Goal: Download file/media: Obtain a digital file from the website

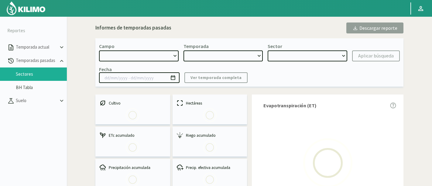
select select "480: Object"
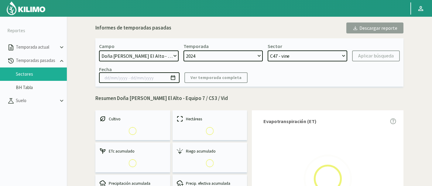
select select "0: 2024"
select select "6: Object"
type input "[DATE] - [DATE]"
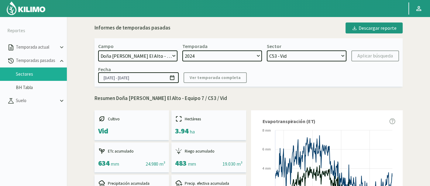
click at [161, 58] on select "[DATE] 8 Fuegos Acograpes - Ag. [PERSON_NAME] - Ag. [GEOGRAPHIC_DATA] Acograpes…" at bounding box center [138, 55] width 80 height 11
click at [131, 53] on select "21 de Septiembre 8 Fuegos Acograpes - Ag. Carlos Muñoz Herrera Acograpes - Ag. …" at bounding box center [138, 55] width 80 height 11
select select "481: Object"
click at [98, 50] on select "21 de Septiembre 8 Fuegos Acograpes - Ag. Carlos Muñoz Herrera Acograpes - Ag. …" at bounding box center [138, 55] width 80 height 11
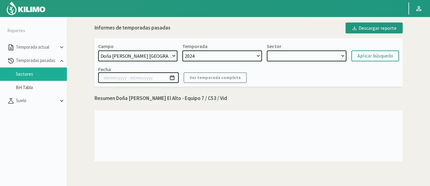
select select "12: Object"
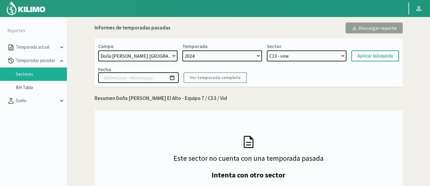
drag, startPoint x: 110, startPoint y: 47, endPoint x: 116, endPoint y: 55, distance: 10.4
click at [112, 50] on div "Campo [DATE] 8 Fuegos Acograpes - Ag. [PERSON_NAME] - Ag. [GEOGRAPHIC_DATA] Aco…" at bounding box center [138, 52] width 80 height 18
click at [116, 55] on select "[DATE] 8 Fuegos Acograpes - Ag. [PERSON_NAME] - Ag. [GEOGRAPHIC_DATA] Acograpes…" at bounding box center [138, 55] width 80 height 11
click at [98, 50] on select "[DATE] 8 Fuegos Acograpes - Ag. [PERSON_NAME] - Ag. [GEOGRAPHIC_DATA] Acograpes…" at bounding box center [138, 55] width 80 height 11
click at [271, 57] on select "C13 - vine C7 - vine C6 - vine C3 - vine" at bounding box center [307, 55] width 80 height 11
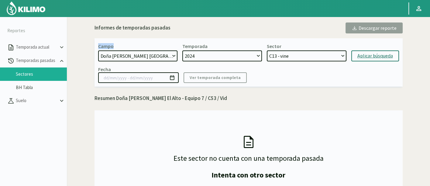
click at [375, 58] on div "Aplicar búsqueda" at bounding box center [375, 55] width 36 height 7
type input "[DATE] - [DATE]"
select select "16: Object"
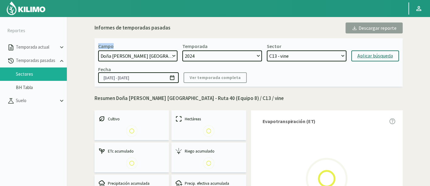
click at [288, 58] on select "C13 - vine C7 - vine C6 - vine C3 - vine" at bounding box center [307, 55] width 80 height 11
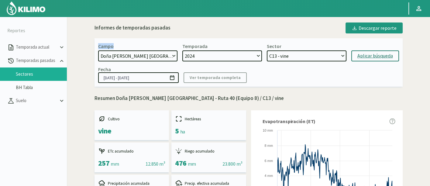
click at [296, 55] on select "C13 - vine C7 - vine C6 - vine C3 - vine" at bounding box center [307, 55] width 80 height 11
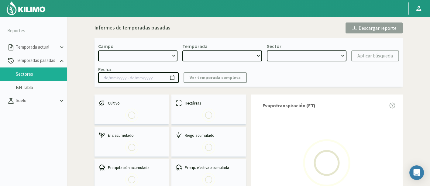
select select "481: Object"
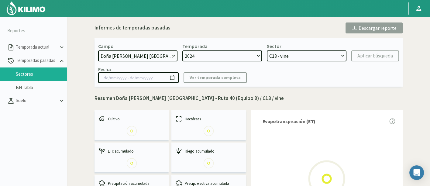
select select "0: 2024"
select select "0: Object"
type input "[DATE] - [DATE]"
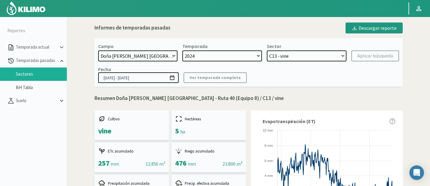
click at [252, 57] on select "2024" at bounding box center [222, 55] width 80 height 11
click at [111, 63] on div "Campo [DATE] 8 Fuegos Acograpes - Ag. [PERSON_NAME] - Ag. [GEOGRAPHIC_DATA] Aco…" at bounding box center [249, 62] width 308 height 48
click at [120, 58] on select "[DATE] 8 Fuegos Acograpes - Ag. [PERSON_NAME] - Ag. [GEOGRAPHIC_DATA] Acograpes…" at bounding box center [138, 55] width 80 height 11
click at [362, 60] on kil-button "Aplicar búsqueda" at bounding box center [375, 55] width 48 height 11
click at [231, 60] on select "2024" at bounding box center [222, 55] width 80 height 11
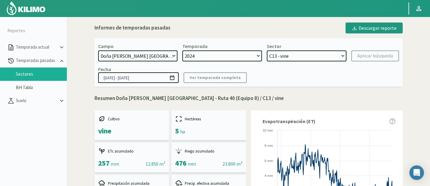
click at [142, 59] on select "[DATE] 8 Fuegos Acograpes - Ag. [PERSON_NAME] - Ag. [GEOGRAPHIC_DATA] Acograpes…" at bounding box center [138, 55] width 80 height 11
select select "473: Object"
click at [98, 50] on select "[DATE] 8 Fuegos Acograpes - Ag. [PERSON_NAME] - Ag. [GEOGRAPHIC_DATA] Acograpes…" at bounding box center [138, 55] width 80 height 11
click at [221, 54] on select "2024" at bounding box center [222, 55] width 80 height 11
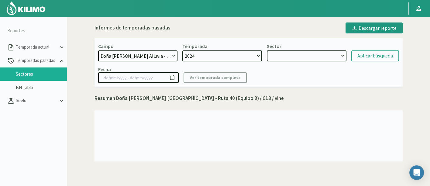
select select "4: Object"
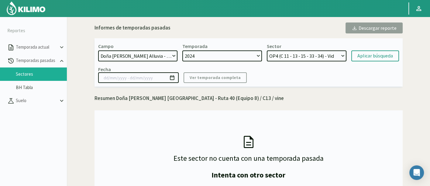
select select "1: 2023"
click at [182, 50] on select "2024 2023 2022 2021" at bounding box center [222, 55] width 80 height 11
select select "10: Object"
click at [151, 54] on select "[DATE] 8 Fuegos Acograpes - Ag. [PERSON_NAME] - Ag. [GEOGRAPHIC_DATA] Acograpes…" at bounding box center [138, 55] width 80 height 11
click at [373, 53] on div "Aplicar búsqueda" at bounding box center [375, 55] width 36 height 7
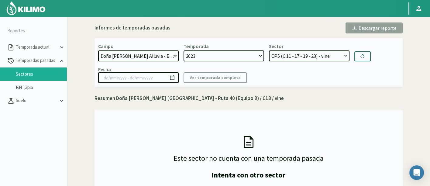
click at [174, 56] on select "[DATE] 8 Fuegos Acograpes - Ag. [PERSON_NAME] - Ag. [GEOGRAPHIC_DATA] Acograpes…" at bounding box center [138, 55] width 81 height 11
type input "[DATE] - [DATE]"
select select "16: Object"
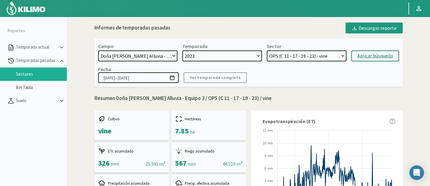
select select "481: Object"
click at [98, 50] on select "[DATE] 8 Fuegos Acograpes - Ag. [PERSON_NAME] - Ag. [GEOGRAPHIC_DATA] Acograpes…" at bounding box center [138, 55] width 80 height 11
select select "0: 2024"
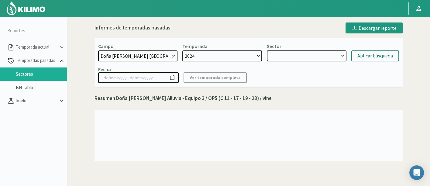
select select "22: Object"
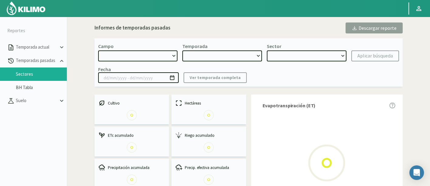
select select "481: Object"
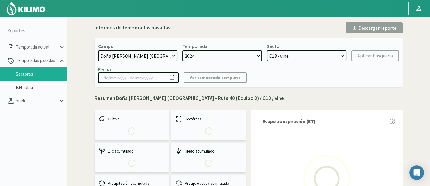
select select "0: 2024"
select select "0: Object"
type input "[DATE] - [DATE]"
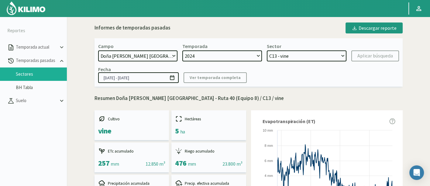
click at [158, 56] on select "[DATE] 8 Fuegos Acograpes - Ag. [PERSON_NAME] - Ag. [GEOGRAPHIC_DATA] Acograpes…" at bounding box center [138, 55] width 80 height 11
click at [127, 58] on select "[DATE] 8 Fuegos Acograpes - Ag. [PERSON_NAME] - Ag. [GEOGRAPHIC_DATA] Acograpes…" at bounding box center [138, 55] width 80 height 11
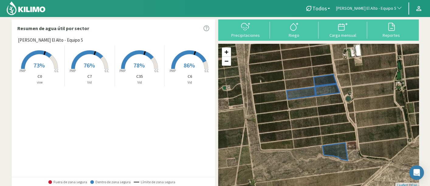
click at [372, 7] on span "Doña [PERSON_NAME] El Alto - Equipo 5" at bounding box center [366, 8] width 60 height 6
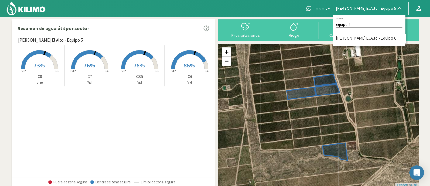
type input "equipo 6"
click at [372, 41] on li "Doña [PERSON_NAME] El Alto - Equipo 6" at bounding box center [369, 38] width 72 height 9
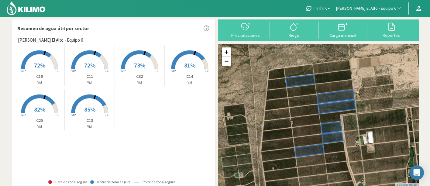
click at [90, 71] on rect at bounding box center [89, 69] width 49 height 49
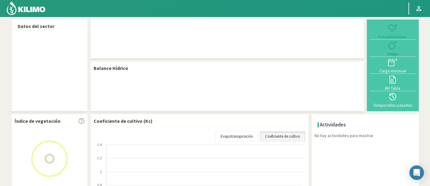
select select "58: Object"
select select "1: Object"
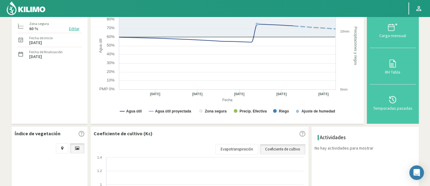
scroll to position [73, 0]
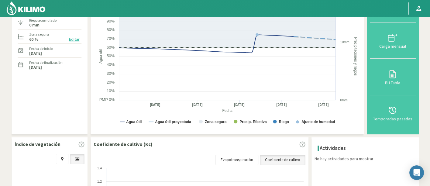
click at [18, 3] on img at bounding box center [26, 8] width 40 height 15
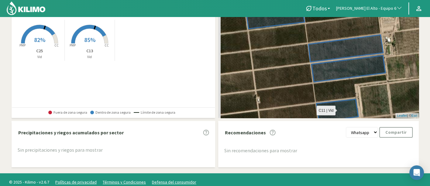
drag, startPoint x: 323, startPoint y: 56, endPoint x: 331, endPoint y: 107, distance: 52.0
click at [331, 107] on icon at bounding box center [337, 110] width 42 height 23
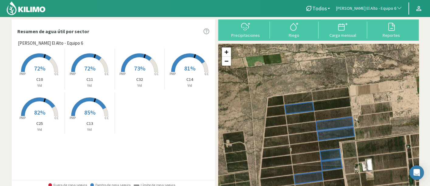
click at [88, 76] on p "C11" at bounding box center [90, 79] width 50 height 6
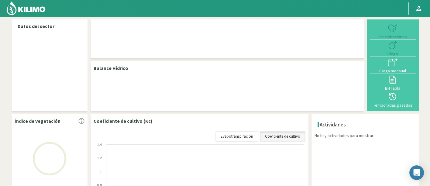
select select "58: Object"
select select "1: Object"
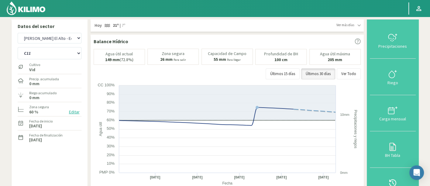
click at [360, 23] on div "Ver más días" at bounding box center [348, 24] width 24 height 5
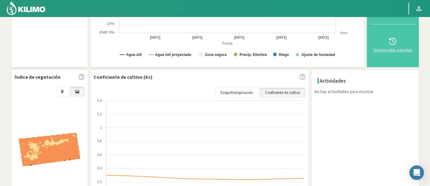
click at [405, 43] on div at bounding box center [393, 41] width 42 height 10
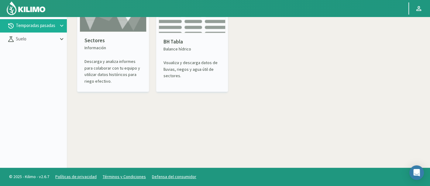
scroll to position [35, 0]
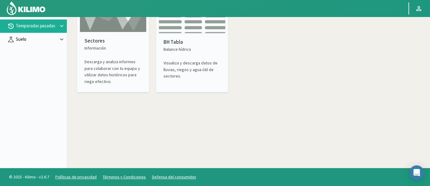
click at [43, 39] on p "Suelo" at bounding box center [37, 39] width 44 height 7
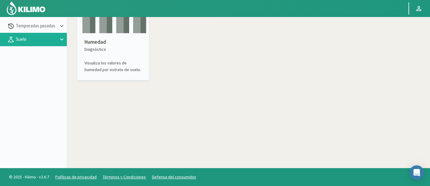
click at [82, 50] on div "Humedad Diagnóstico Visualiza los valores de humedad por estrato de suelo." at bounding box center [113, 55] width 67 height 44
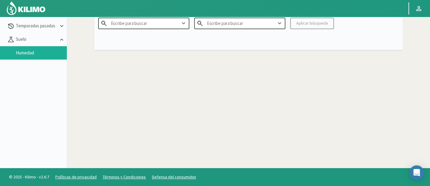
type input "Agr. Cardonal"
type input "2025"
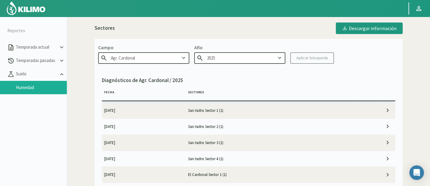
click at [145, 63] on div "Agr. Cardonal" at bounding box center [143, 57] width 91 height 11
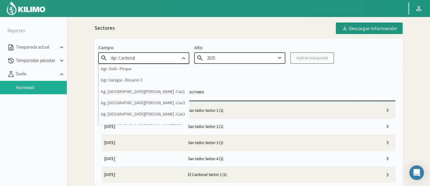
scroll to position [304, 0]
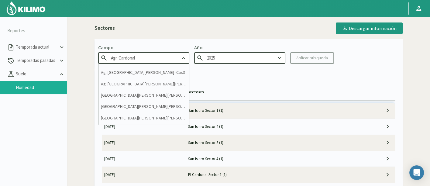
click at [153, 53] on input "Agr. Cardonal" at bounding box center [143, 57] width 91 height 11
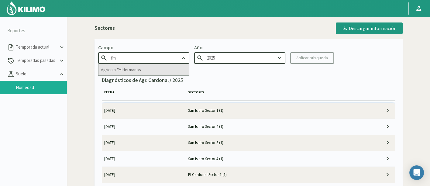
click at [154, 73] on div "Agricola FM Hermanos" at bounding box center [143, 69] width 91 height 11
type input "Agricola FM Hermanos"
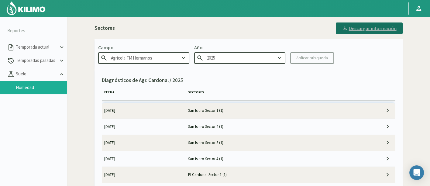
click at [351, 33] on button "Descargar información" at bounding box center [369, 28] width 67 height 12
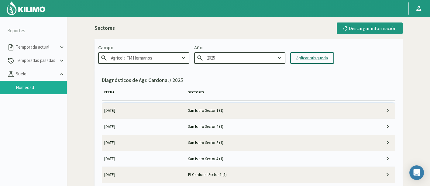
click at [304, 56] on div "Aplicar búsqueda" at bounding box center [312, 58] width 32 height 6
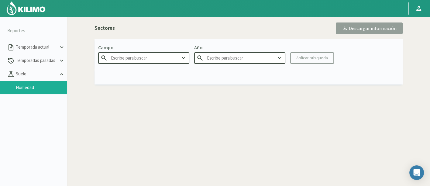
click at [145, 50] on p "Campo" at bounding box center [143, 47] width 91 height 7
click at [149, 57] on input "text" at bounding box center [143, 57] width 91 height 11
type input "Agricola FM Hermanoshe"
type input "2025"
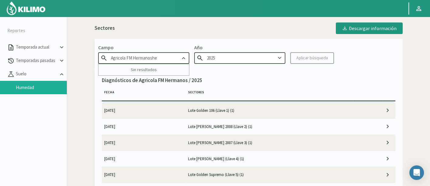
click at [222, 80] on p "Diagnósticos de Agricola FM Hermanos / 2025" at bounding box center [249, 81] width 294 height 8
type input "Agricola FM Hermanos"
click at [379, 32] on button "Descargar información" at bounding box center [369, 28] width 67 height 12
